Goal: Task Accomplishment & Management: Manage account settings

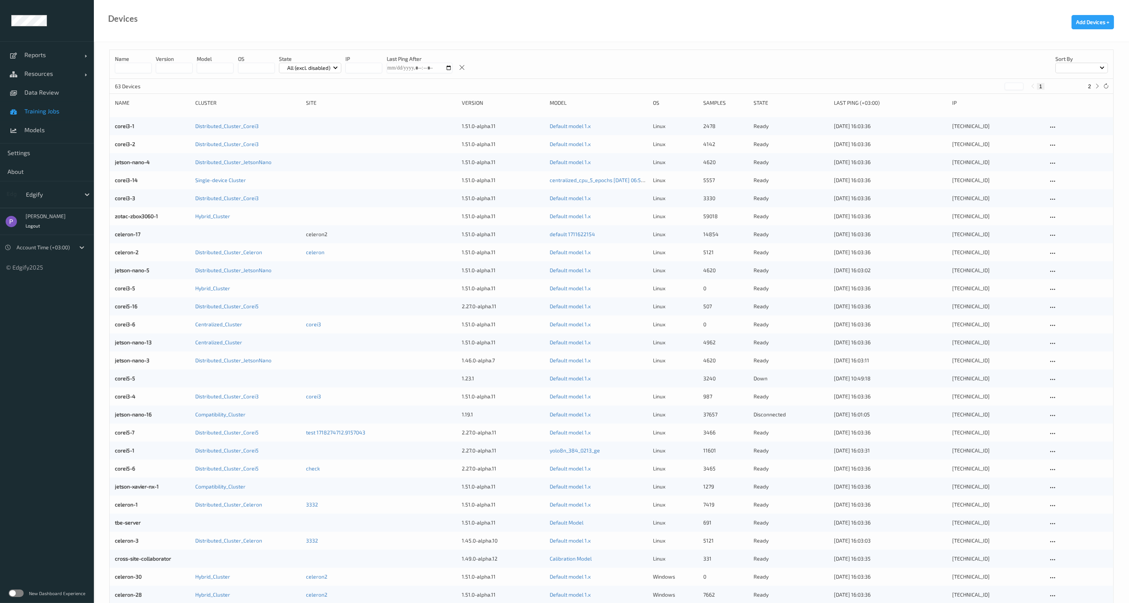
click at [43, 110] on span "Training Jobs" at bounding box center [55, 111] width 62 height 8
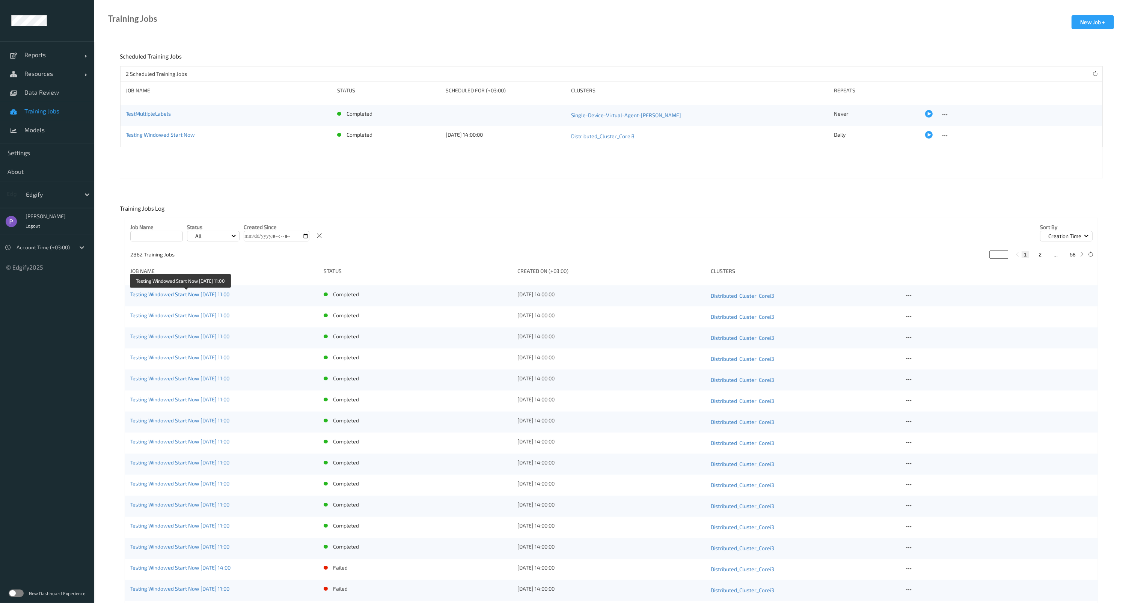
click at [213, 293] on link "Testing Windowed Start Now [DATE] 11:00" at bounding box center [179, 294] width 99 height 6
click at [907, 296] on icon at bounding box center [909, 295] width 6 height 7
click at [927, 323] on div "Copy Job" at bounding box center [927, 321] width 18 height 7
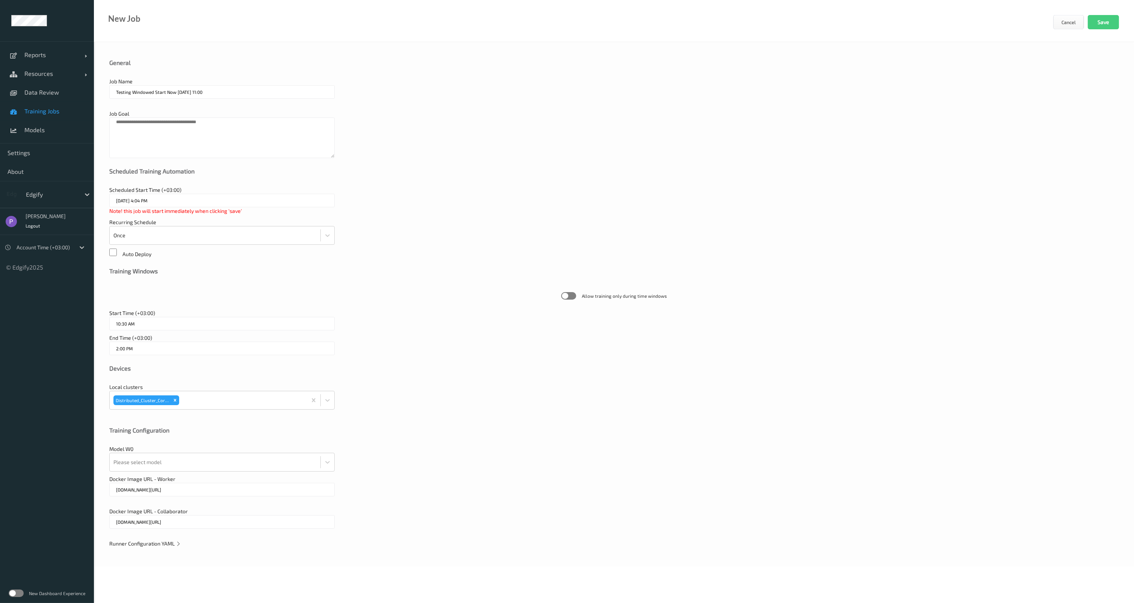
click at [186, 486] on input "eu.gcr.io/edgify-framework/edgify-worker-cpu:2.5.3a46" at bounding box center [221, 490] width 225 height 14
drag, startPoint x: 242, startPoint y: 491, endPoint x: 237, endPoint y: 491, distance: 5.3
click at [237, 491] on input "eu.gcr.io/edgify-framework/edgify-worker-cpu:2.5.3a46" at bounding box center [221, 490] width 225 height 14
click at [242, 491] on input "eu.gcr.io/edgify-framework/edgify-worker-cpu:2.5.3a46" at bounding box center [221, 490] width 225 height 14
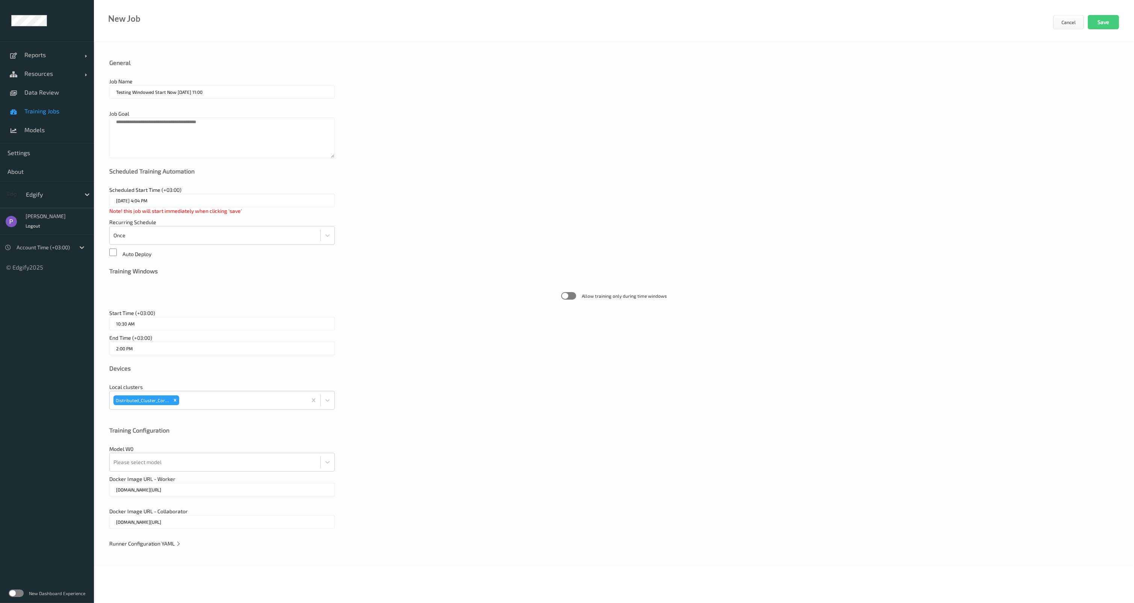
click at [242, 491] on input "eu.gcr.io/edgify-framework/edgify-worker-cpu:2.5.3a46" at bounding box center [221, 490] width 225 height 14
click at [139, 542] on span "Runner Configuration YAML" at bounding box center [145, 543] width 72 height 6
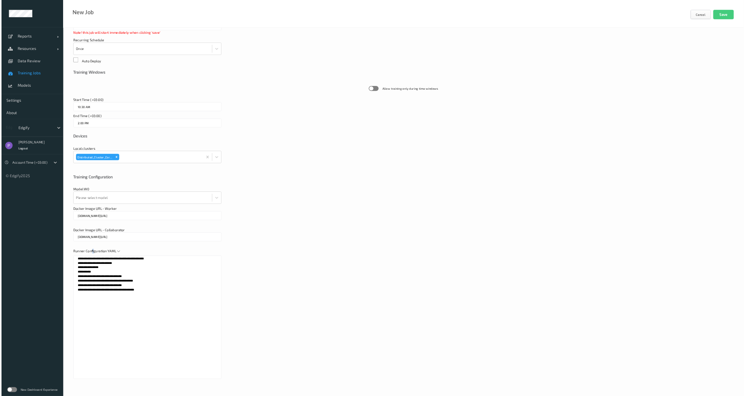
scroll to position [161, 0]
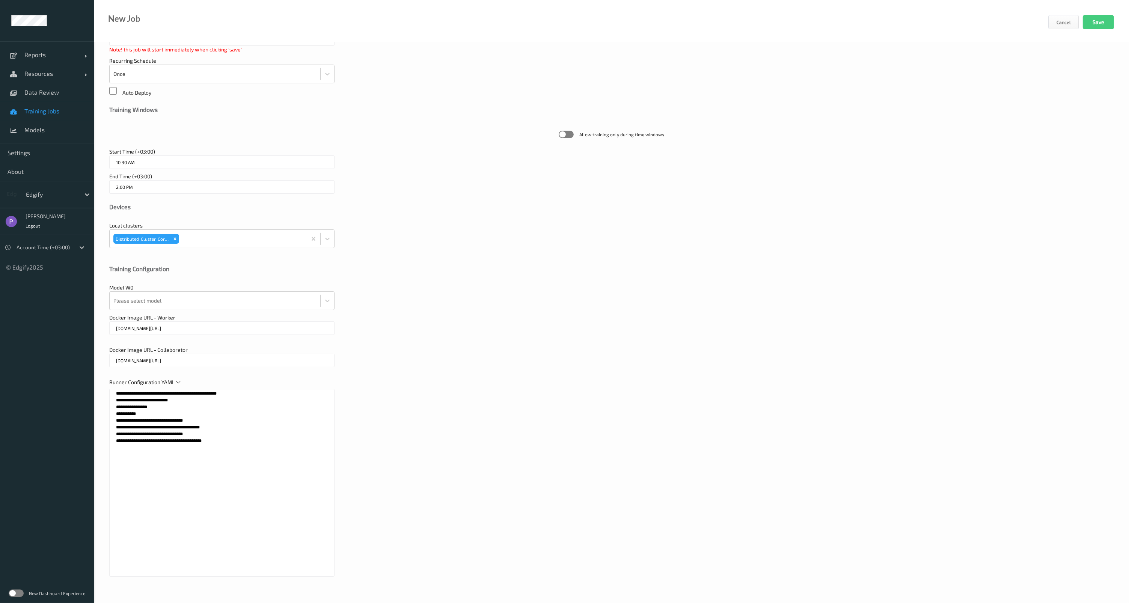
drag, startPoint x: 240, startPoint y: 467, endPoint x: 41, endPoint y: 373, distance: 220.1
click at [41, 373] on div "Reports Default Report Customized Report Resources Devices Clusters Sites Data …" at bounding box center [564, 200] width 1129 height 723
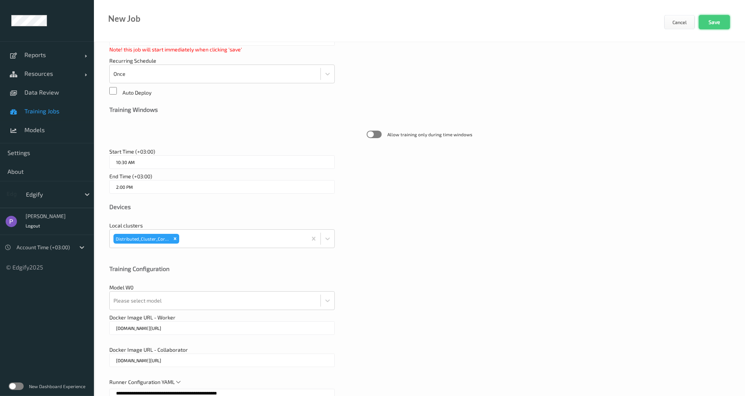
click at [713, 17] on button "Save" at bounding box center [713, 22] width 31 height 14
click at [668, 17] on button "Cancel" at bounding box center [679, 22] width 31 height 14
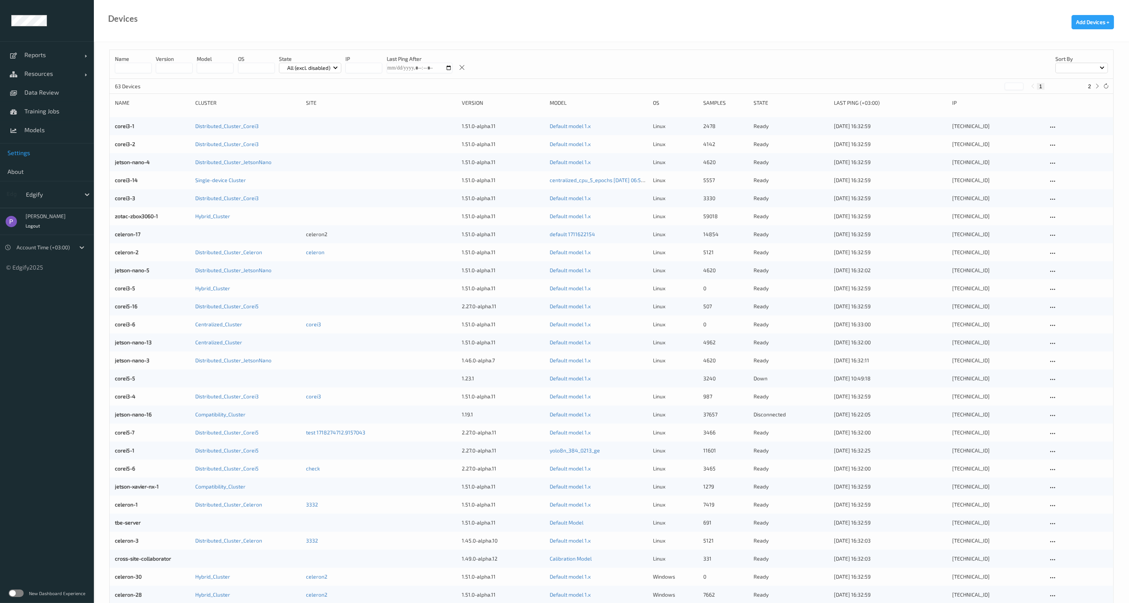
click at [28, 150] on span "Settings" at bounding box center [47, 153] width 79 height 8
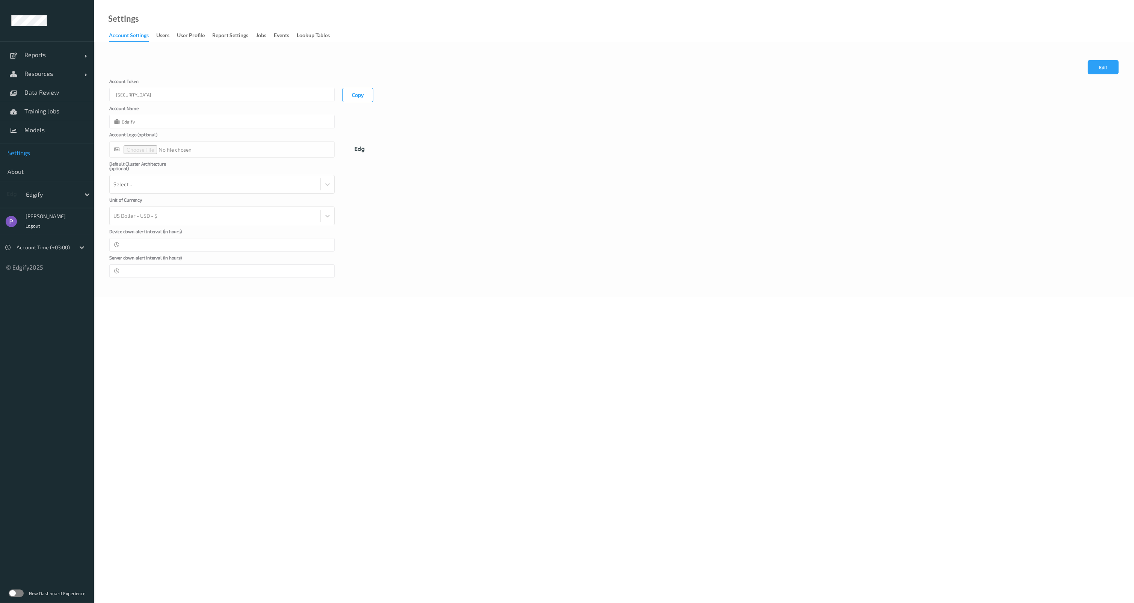
click at [255, 34] on link "Report Settings" at bounding box center [234, 35] width 44 height 11
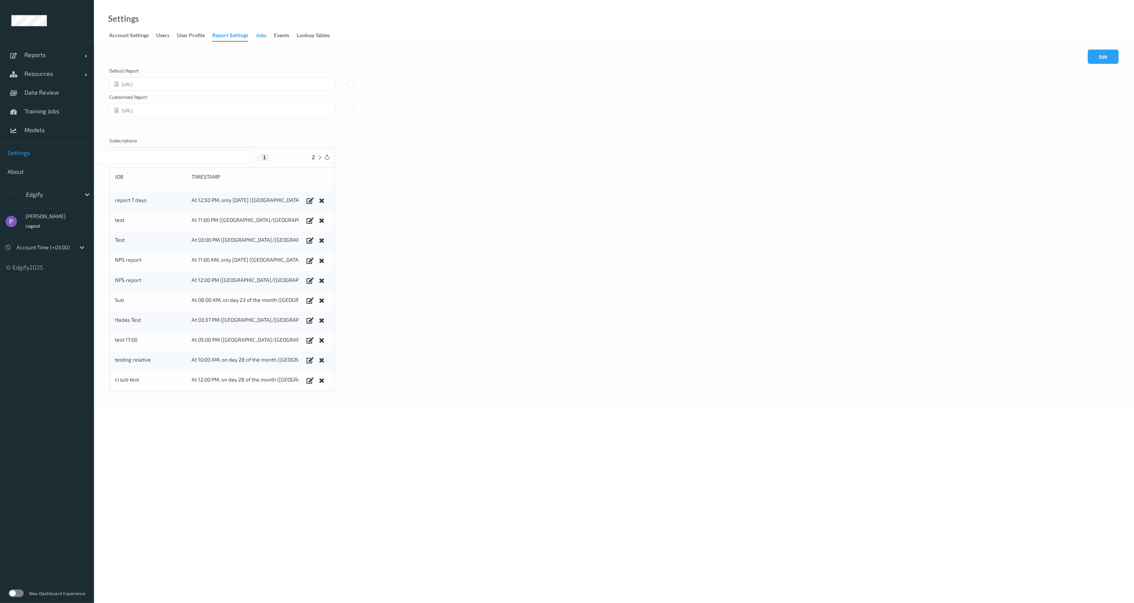
click at [259, 35] on div "Jobs" at bounding box center [261, 36] width 11 height 9
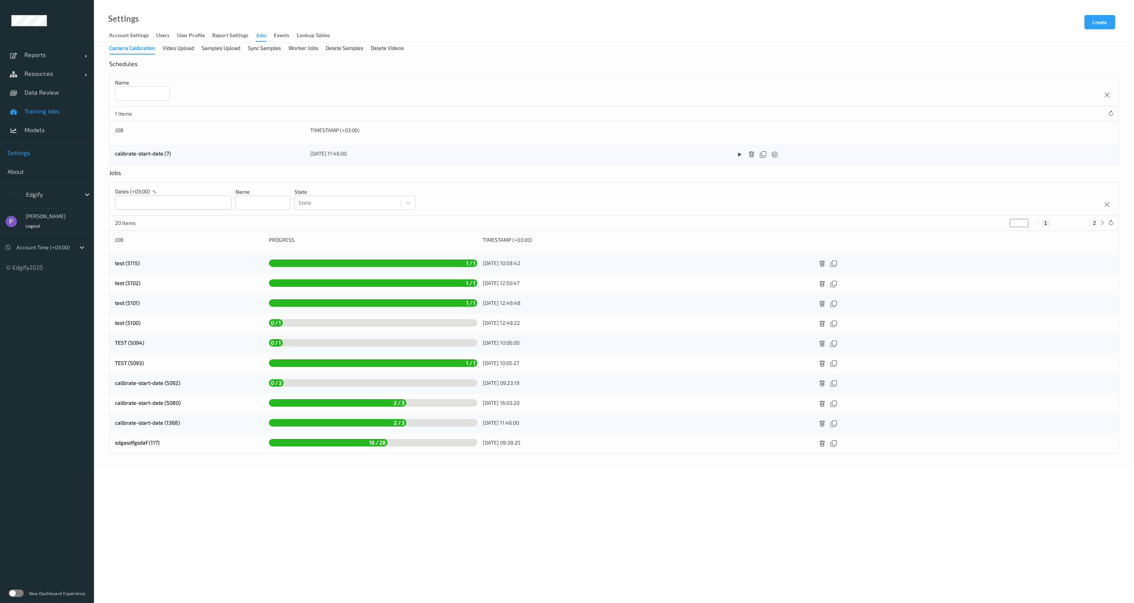
click at [45, 114] on span "Training Jobs" at bounding box center [55, 111] width 62 height 8
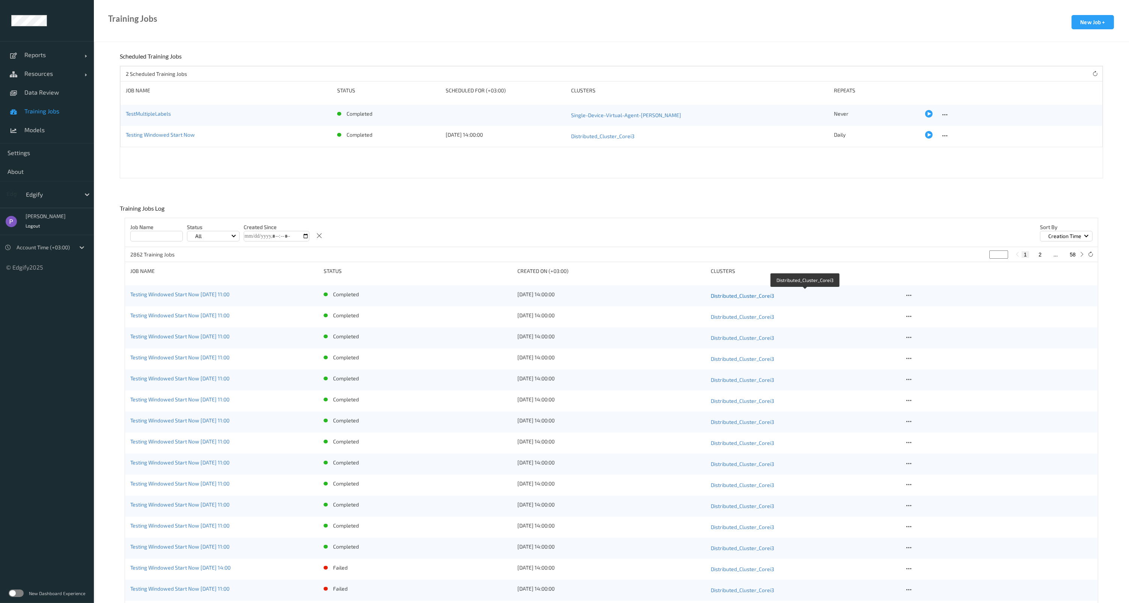
click at [735, 297] on link "Distributed_Cluster_Corei3" at bounding box center [805, 296] width 188 height 11
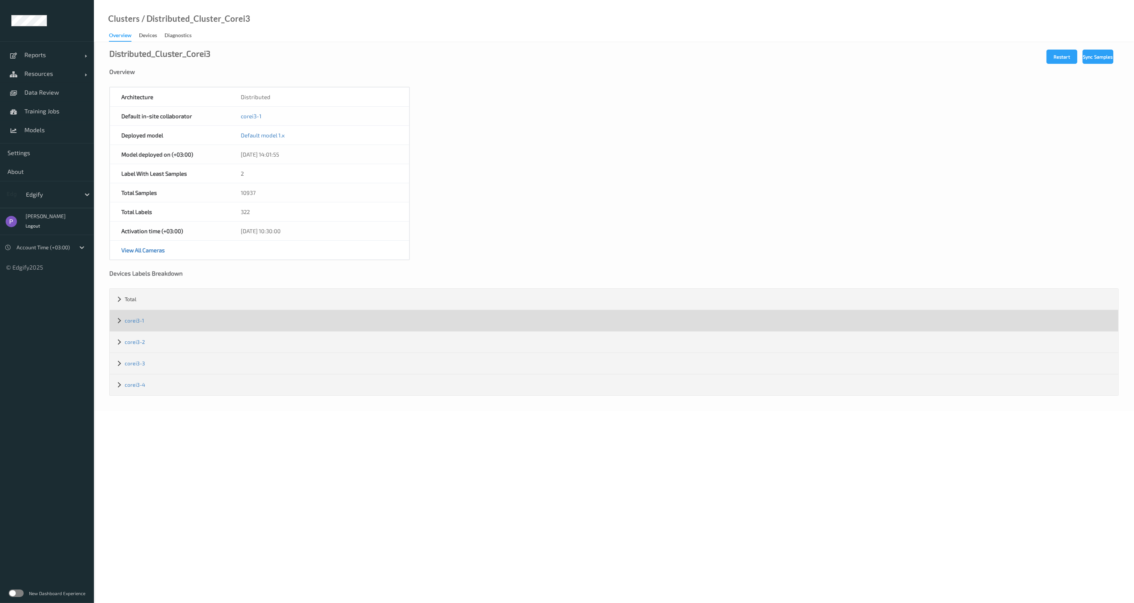
click at [202, 316] on div "corei3-1" at bounding box center [614, 320] width 1008 height 21
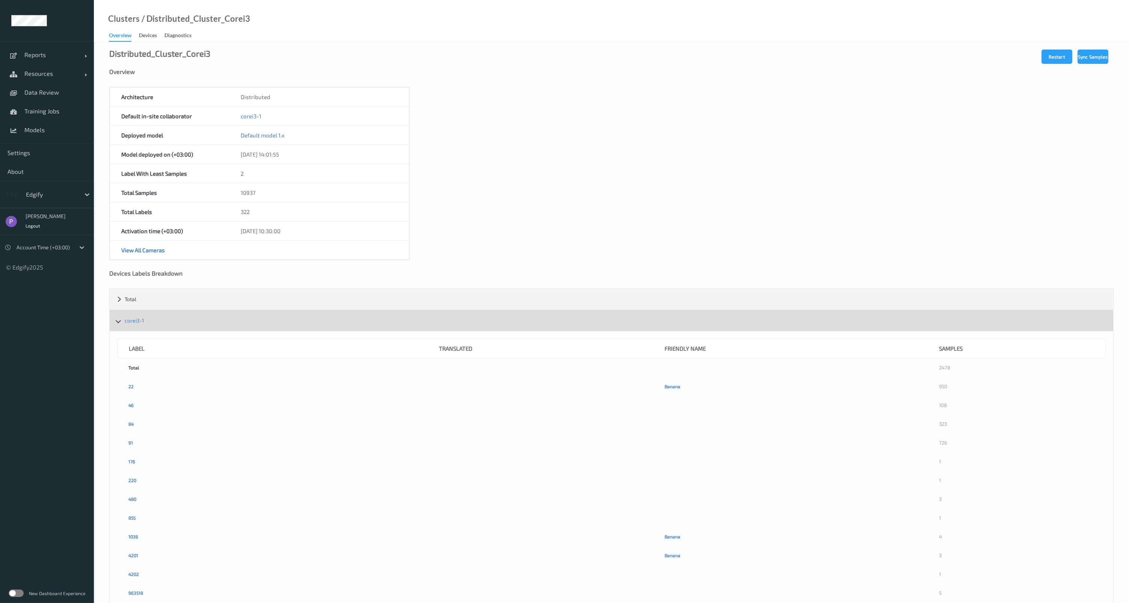
click at [202, 316] on div "corei3-1" at bounding box center [612, 320] width 1004 height 21
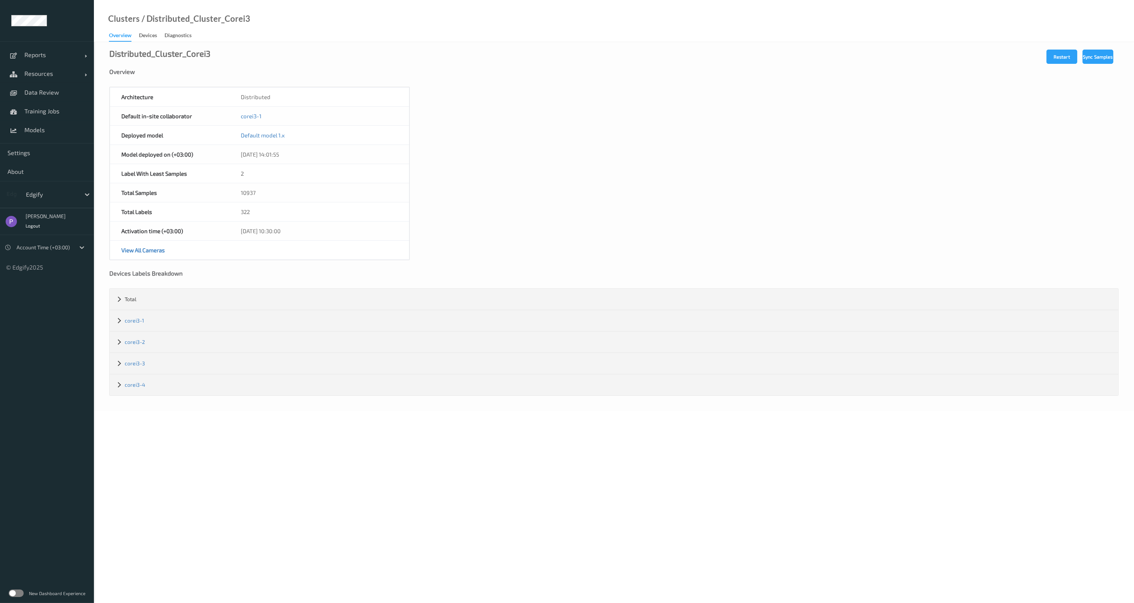
click at [151, 27] on div "Clusters / Distributed_Cluster_Corei3" at bounding box center [172, 28] width 156 height 27
click at [151, 33] on div "Devices" at bounding box center [148, 36] width 18 height 9
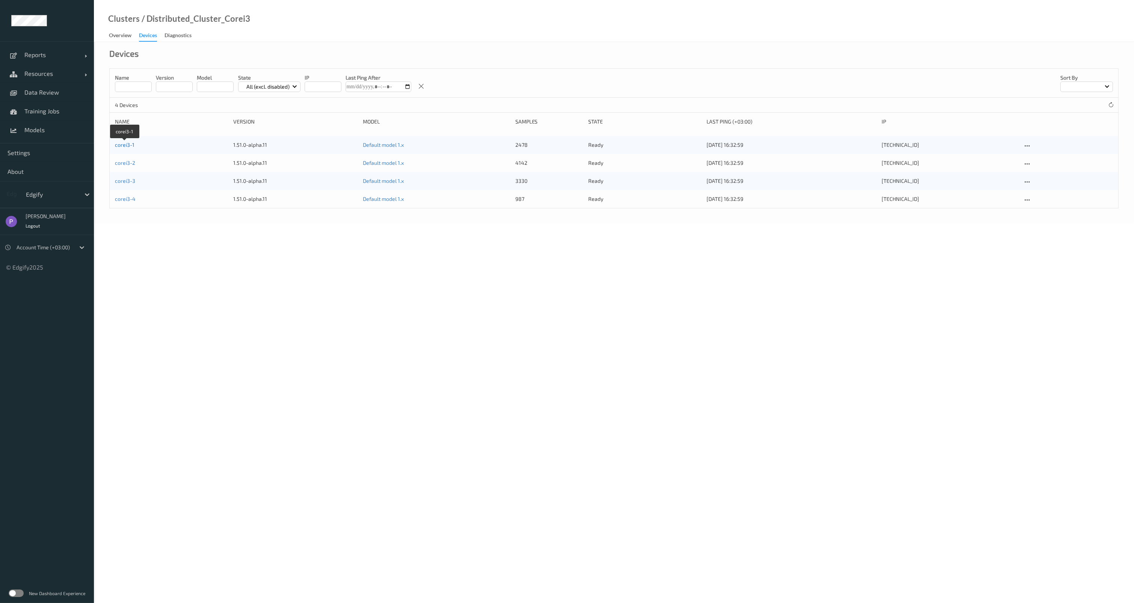
click at [126, 147] on link "corei3-1" at bounding box center [125, 145] width 20 height 6
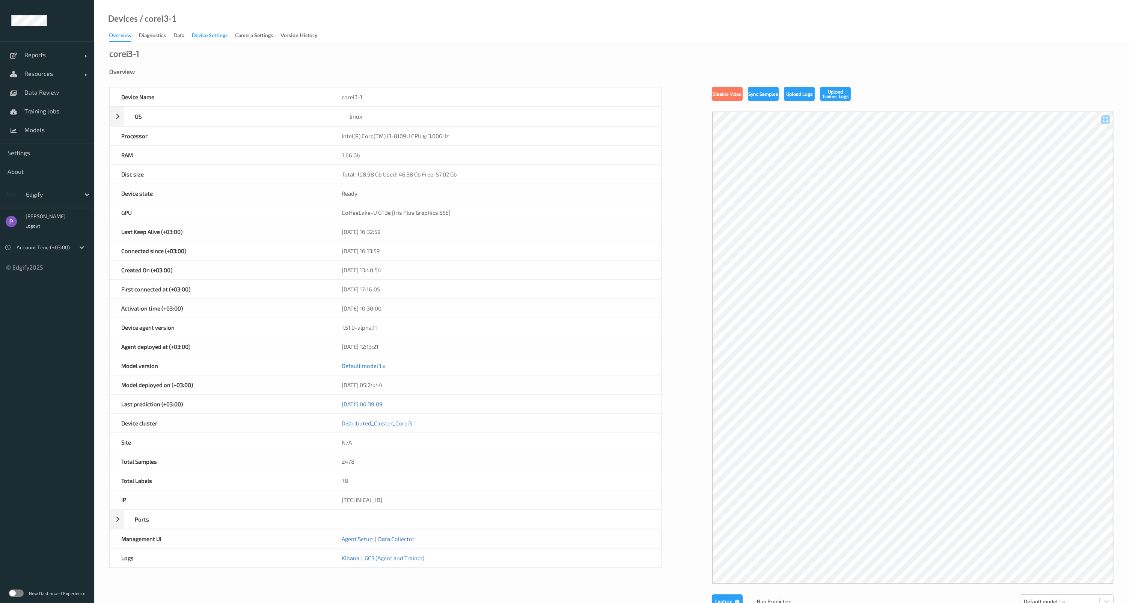
click at [201, 35] on div "Device Settings" at bounding box center [210, 36] width 36 height 9
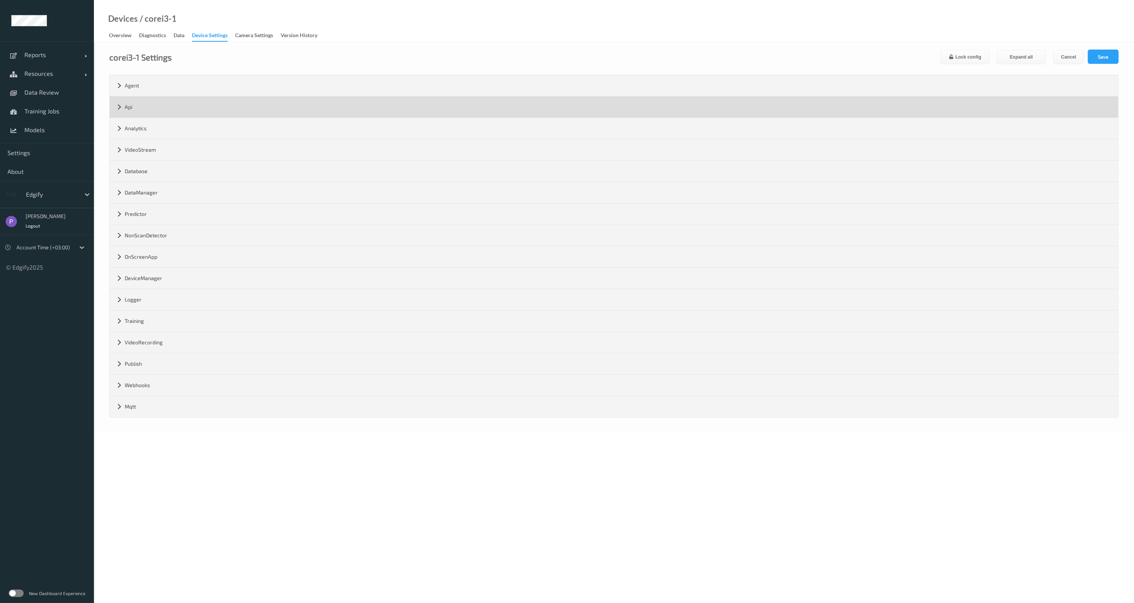
click at [183, 102] on div "Api" at bounding box center [614, 107] width 1008 height 21
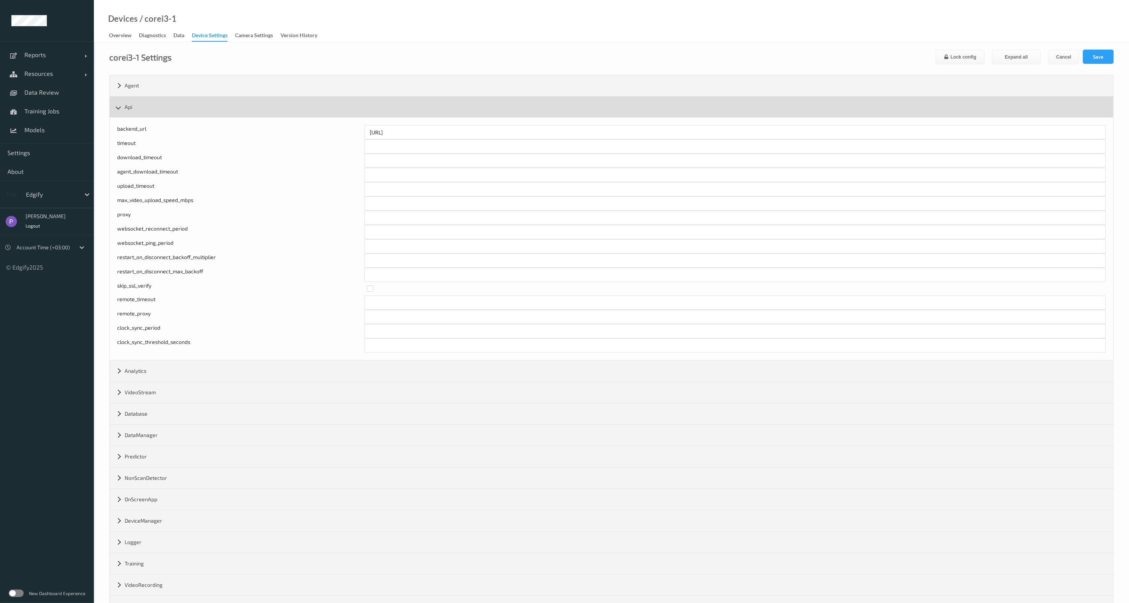
click at [183, 102] on div "Api" at bounding box center [612, 107] width 1004 height 21
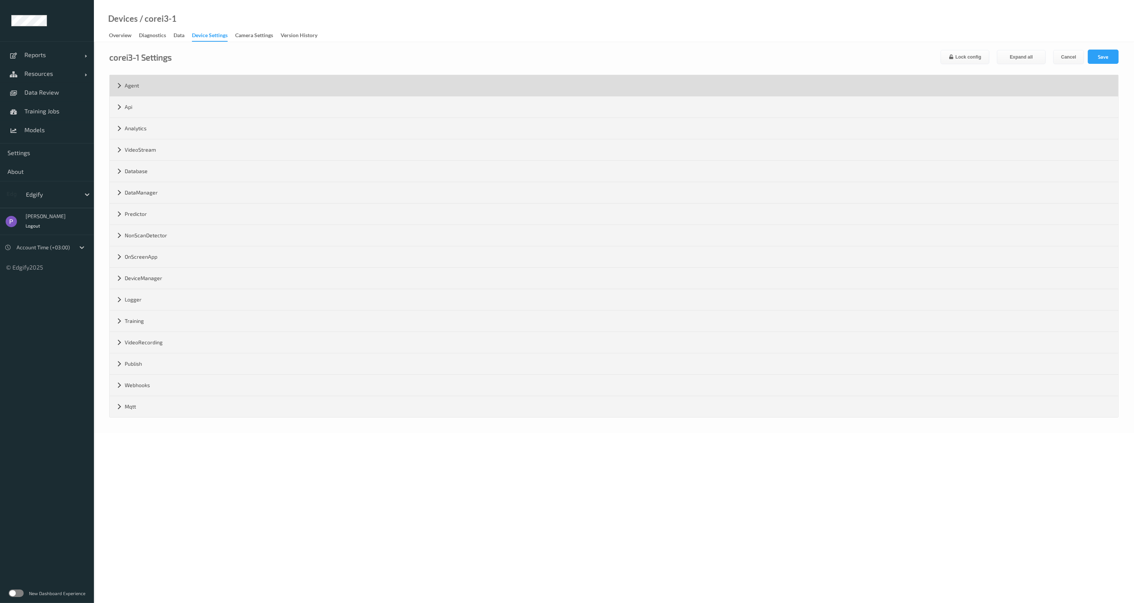
click at [190, 89] on div "Agent" at bounding box center [614, 85] width 1008 height 21
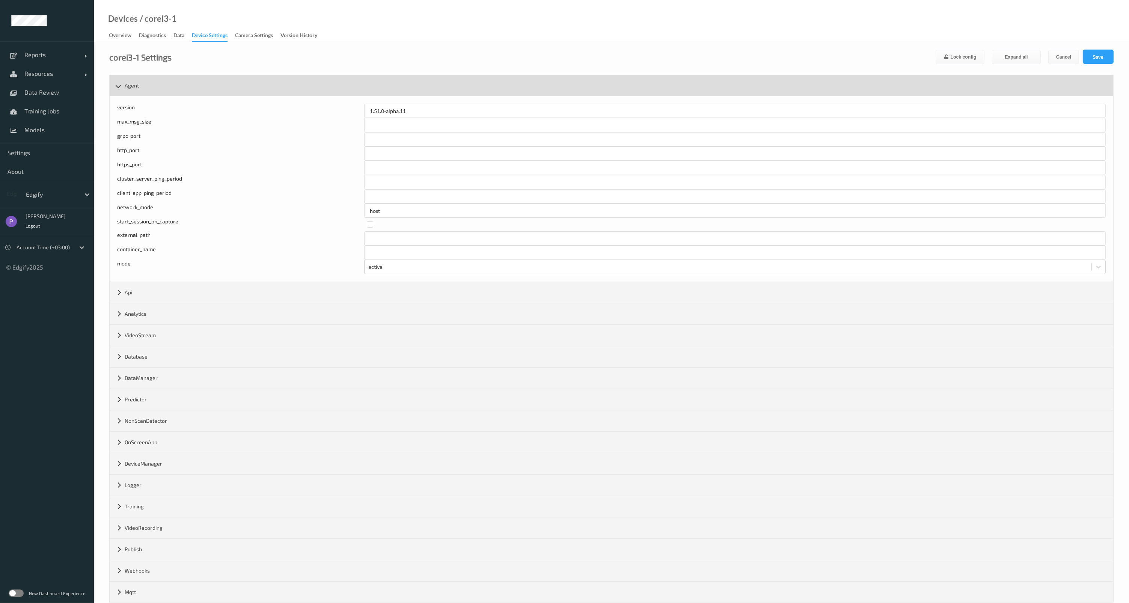
click at [190, 89] on div "Agent" at bounding box center [612, 85] width 1004 height 21
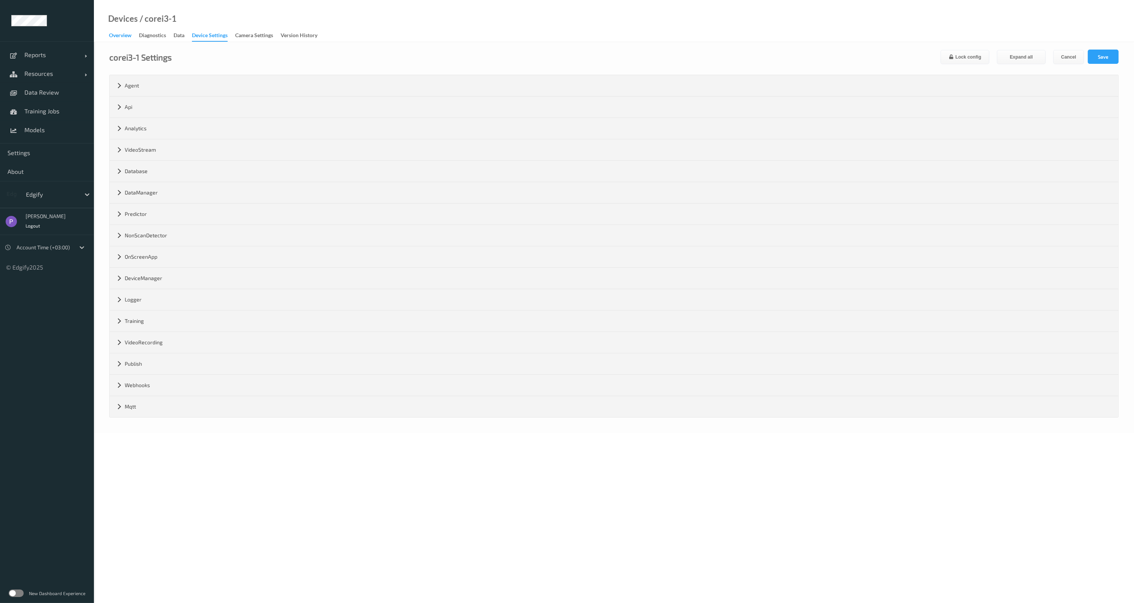
click at [131, 38] on div "Overview" at bounding box center [120, 36] width 23 height 9
